Goal: Task Accomplishment & Management: Manage account settings

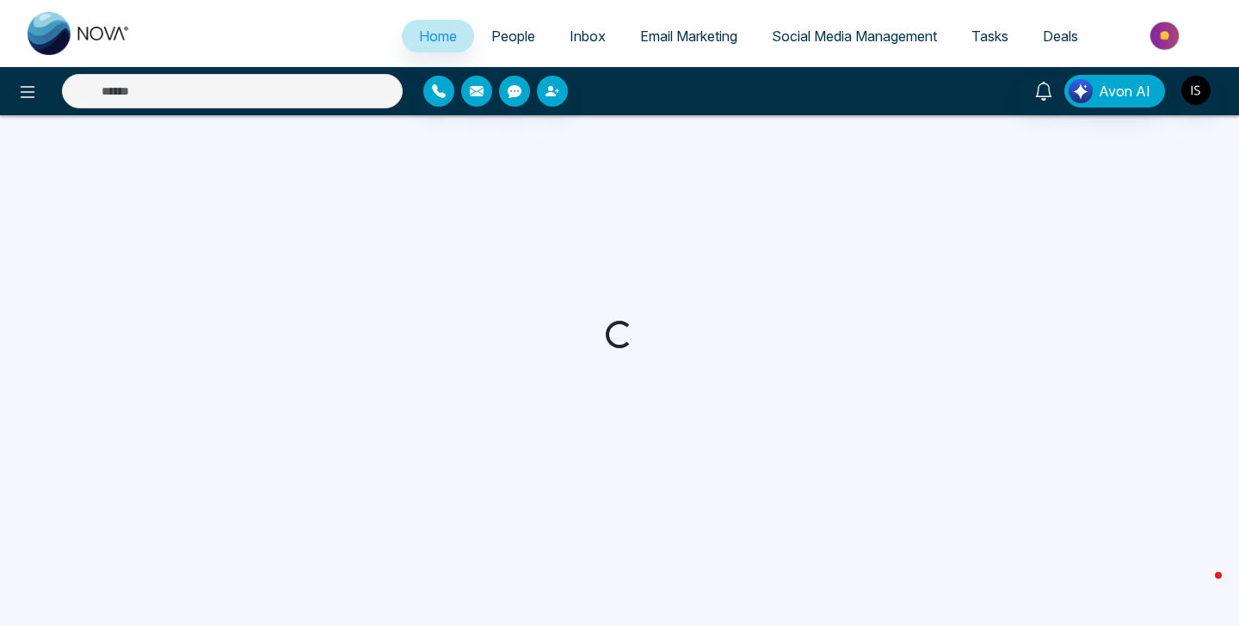
select select "*"
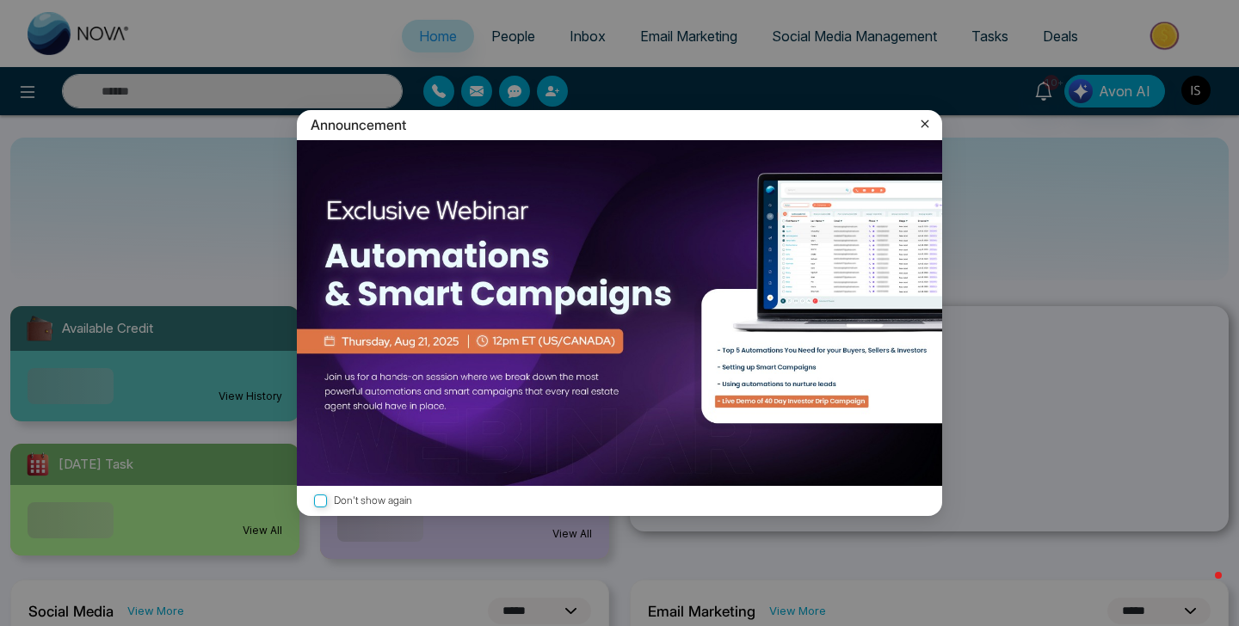
click at [922, 120] on icon at bounding box center [924, 123] width 17 height 17
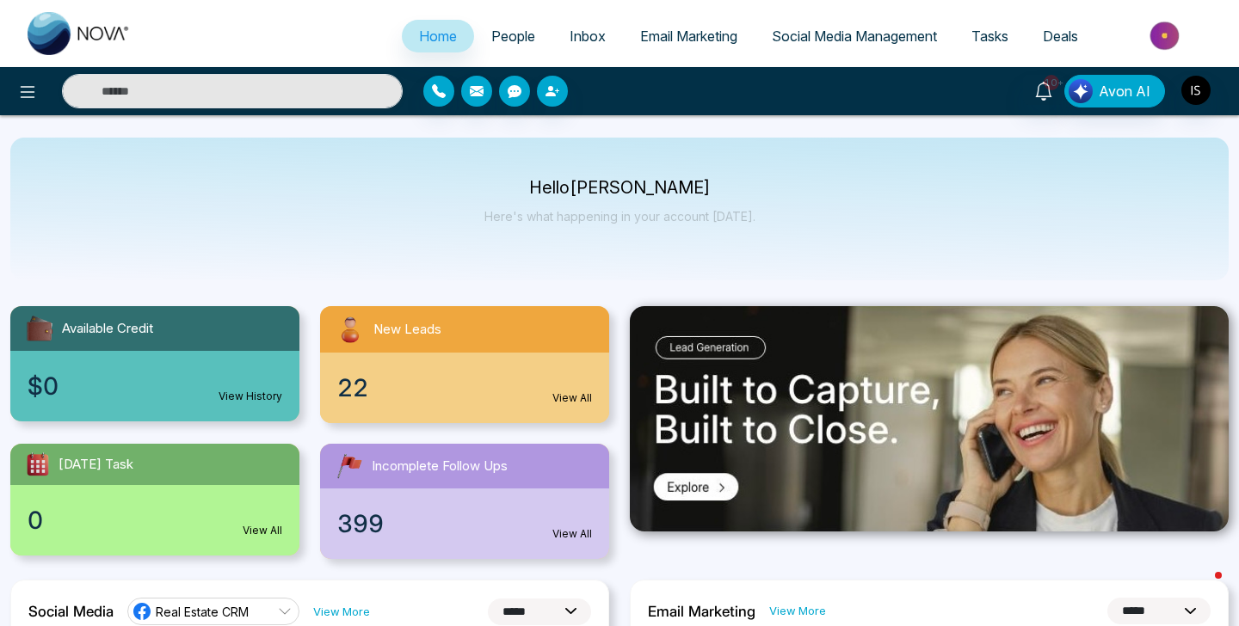
click at [495, 45] on link "People" at bounding box center [513, 36] width 78 height 33
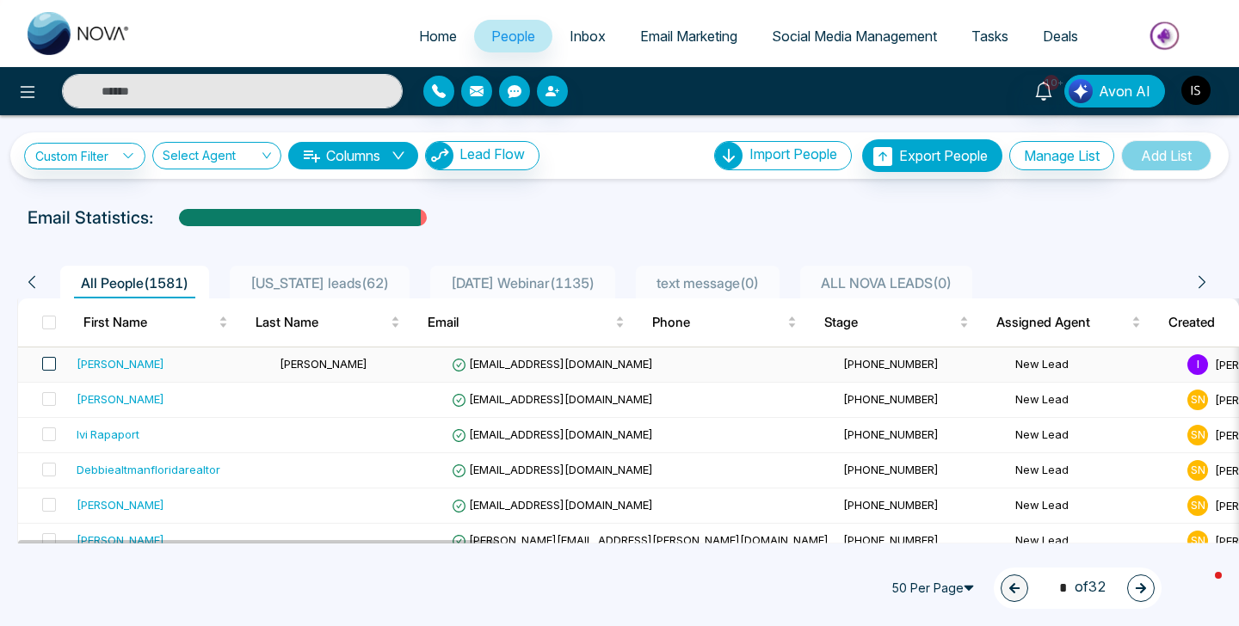
click at [48, 364] on span at bounding box center [49, 364] width 14 height 14
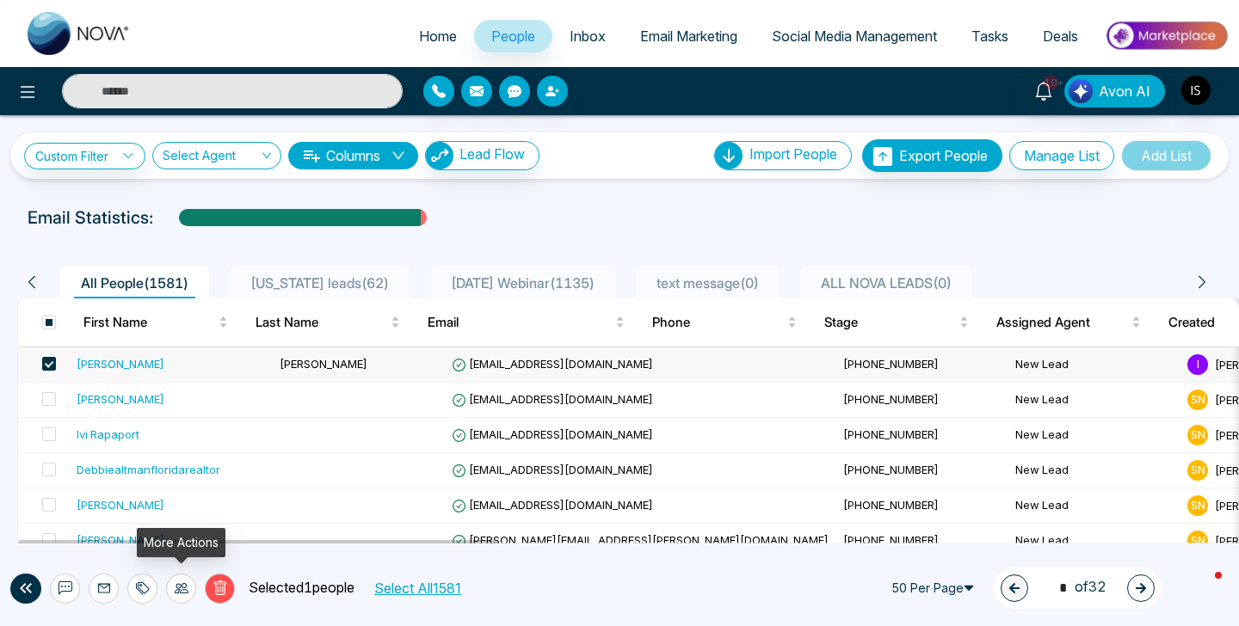
click at [173, 589] on div at bounding box center [181, 589] width 30 height 30
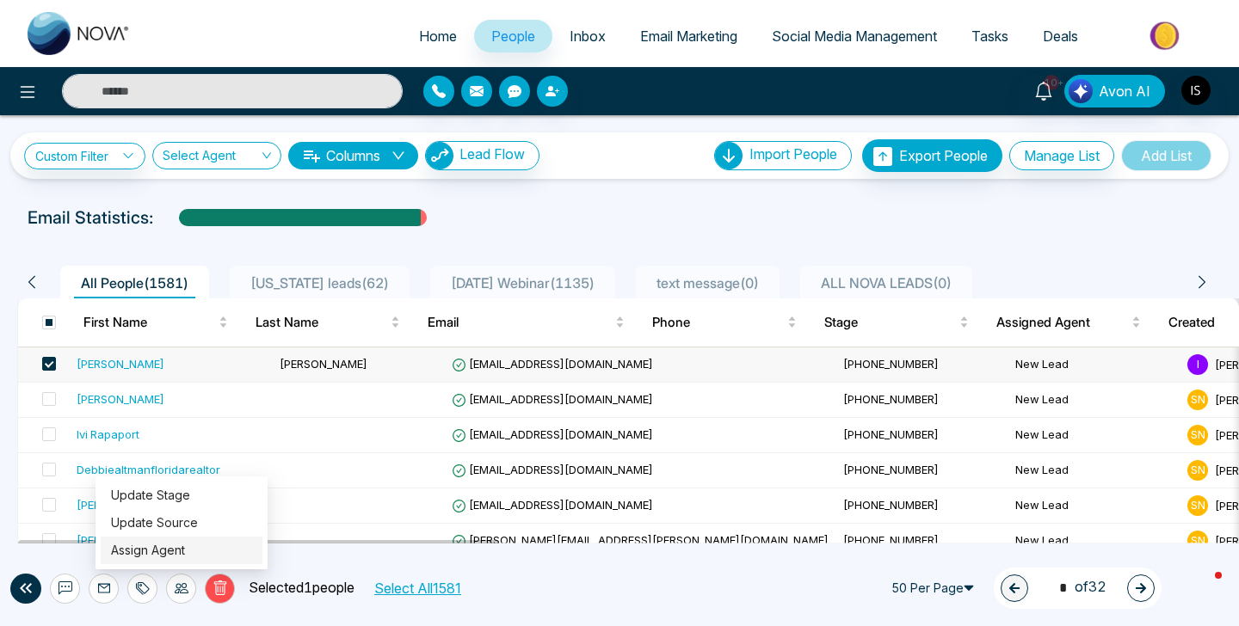
click at [185, 552] on link "Assign Agent" at bounding box center [148, 550] width 74 height 15
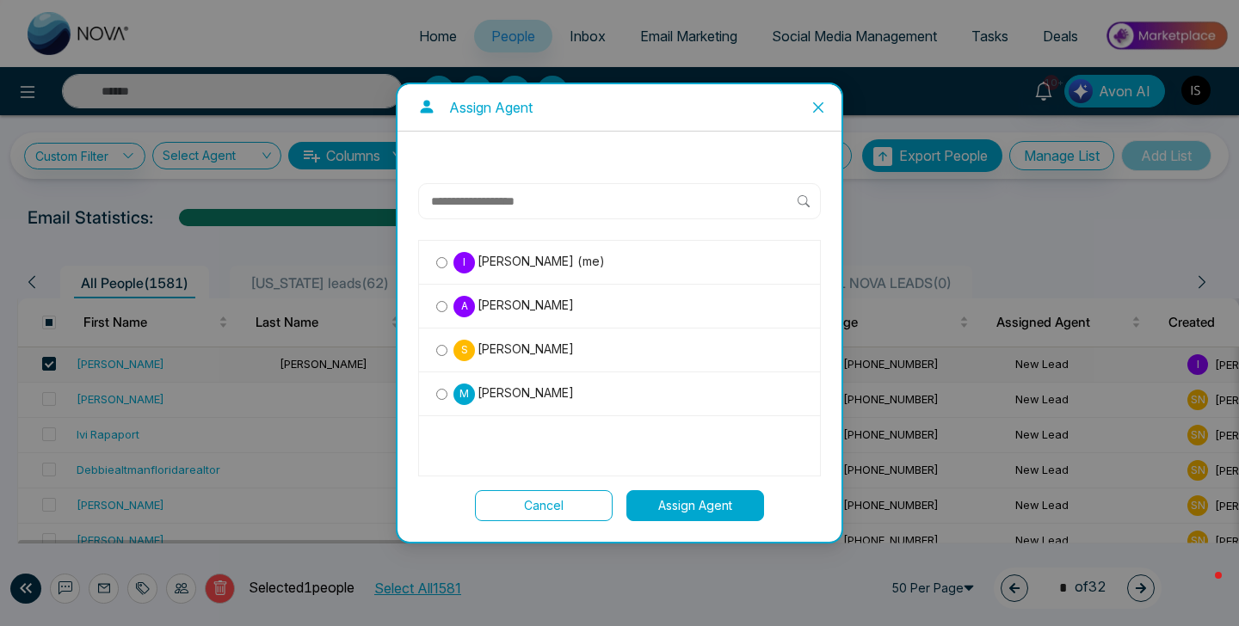
click at [524, 342] on span "Sam Nova" at bounding box center [524, 349] width 99 height 19
click at [522, 348] on span "Sam Nova" at bounding box center [524, 349] width 99 height 19
click at [635, 496] on button "Assign Agent" at bounding box center [695, 506] width 138 height 31
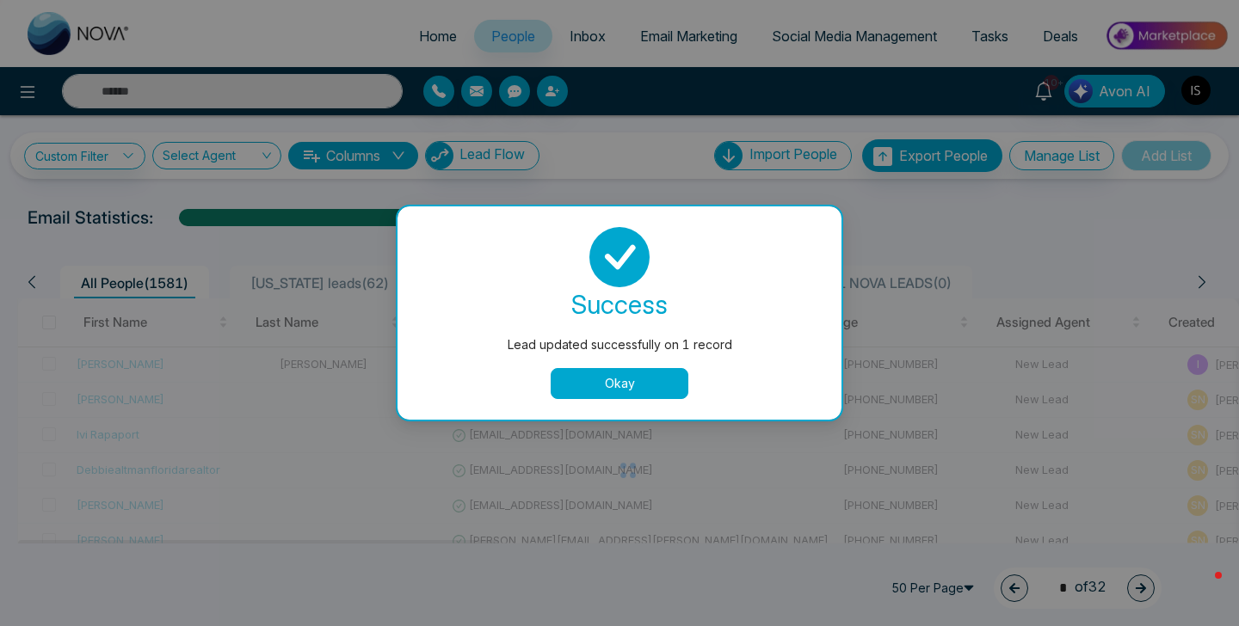
click at [673, 393] on button "Okay" at bounding box center [620, 383] width 138 height 31
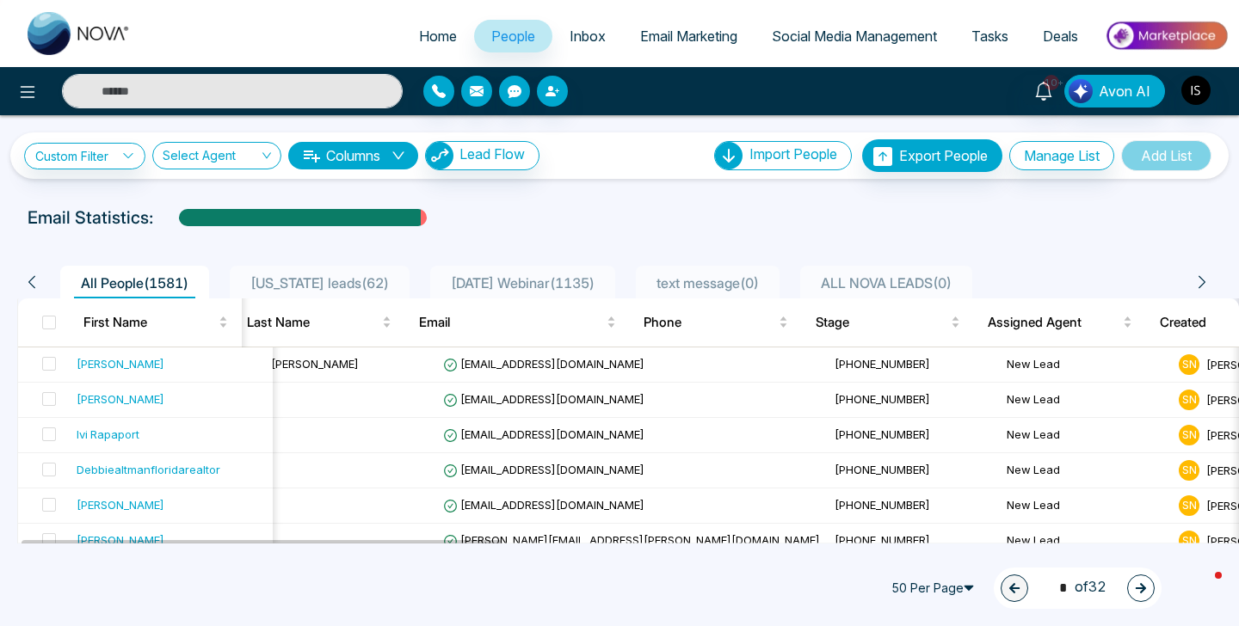
click at [552, 41] on link "Inbox" at bounding box center [587, 36] width 71 height 33
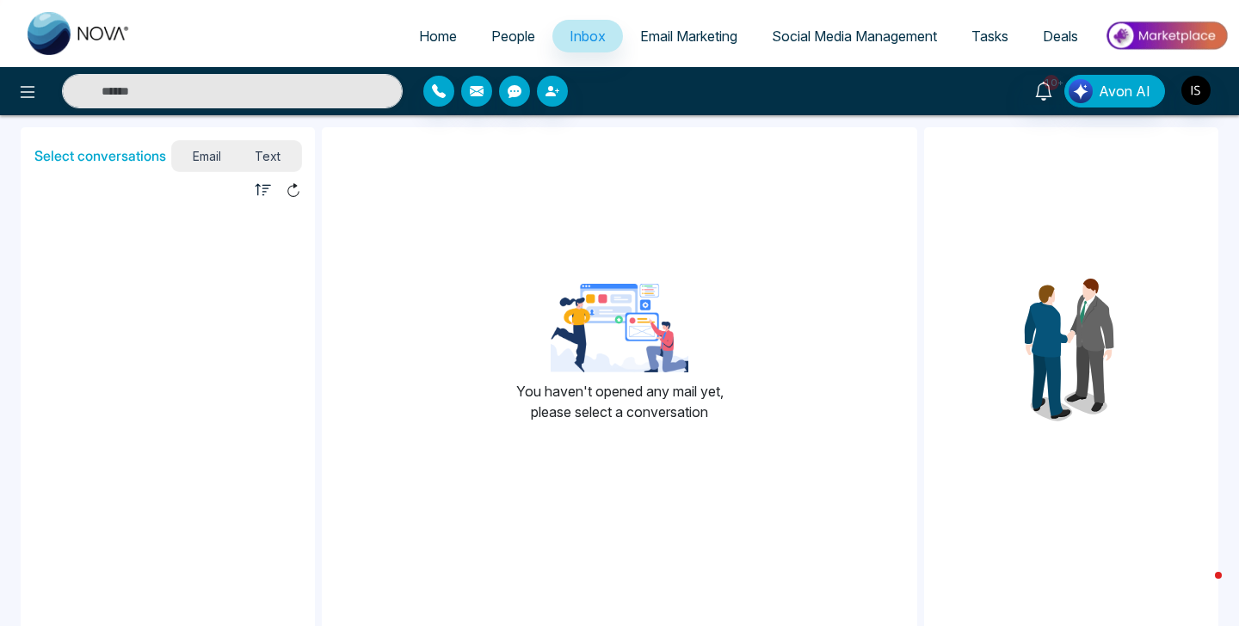
click at [428, 36] on span "Home" at bounding box center [438, 36] width 38 height 17
select select "*"
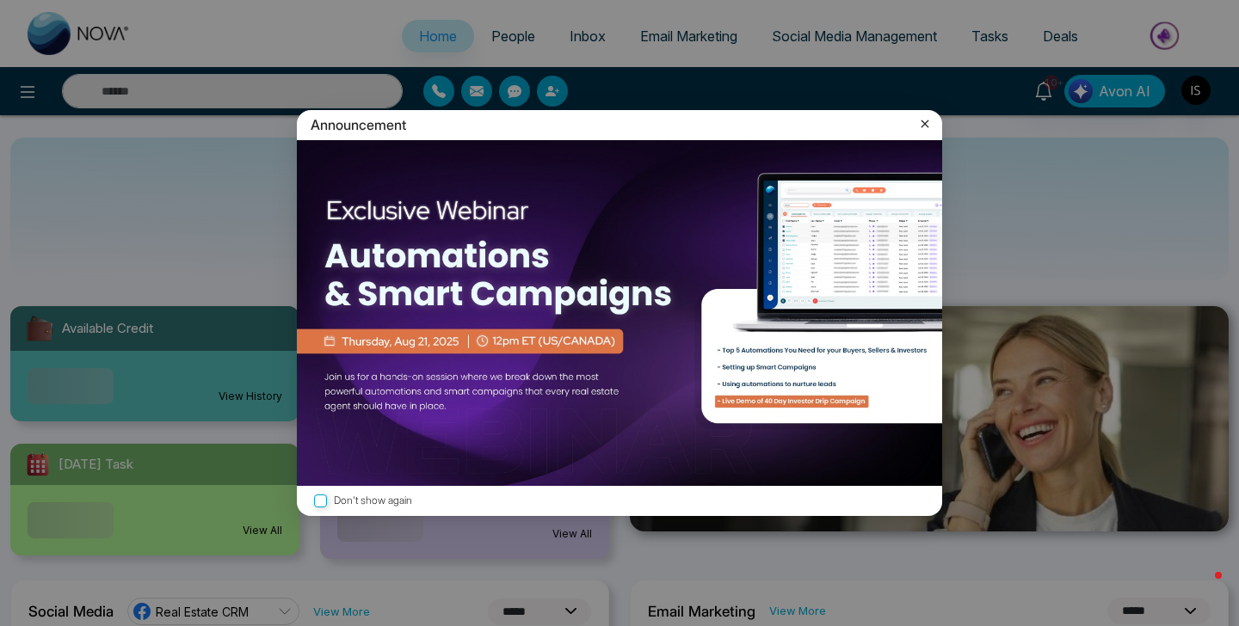
click at [924, 120] on icon at bounding box center [924, 123] width 17 height 17
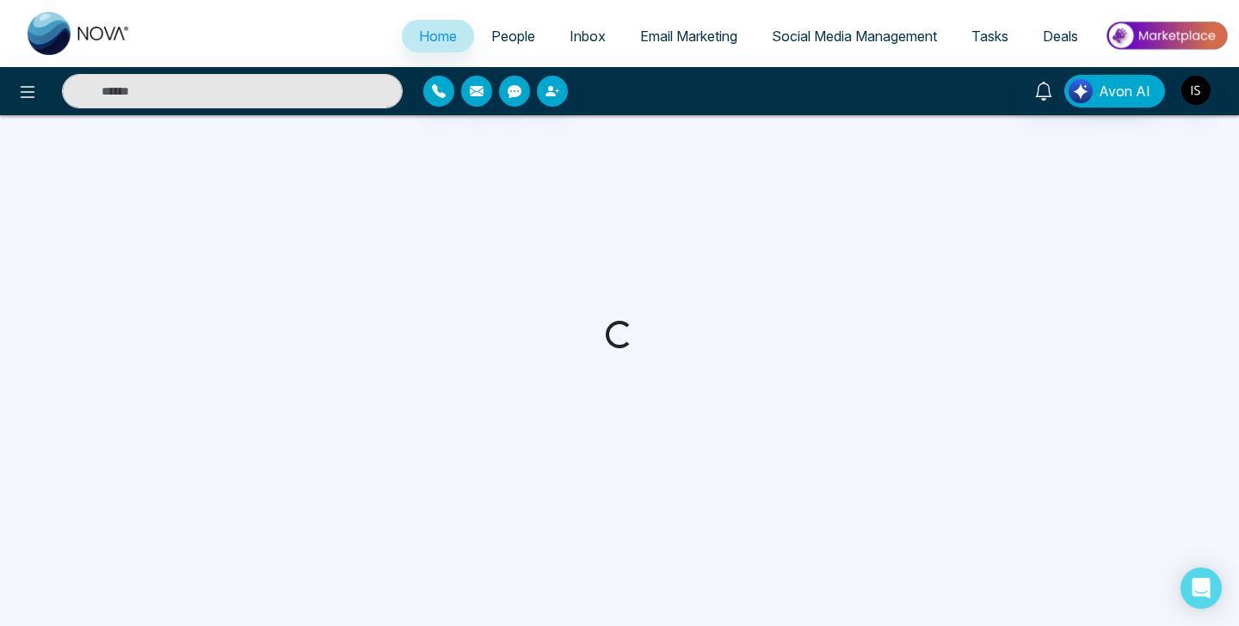
select select "*"
